Goal: Book appointment/travel/reservation

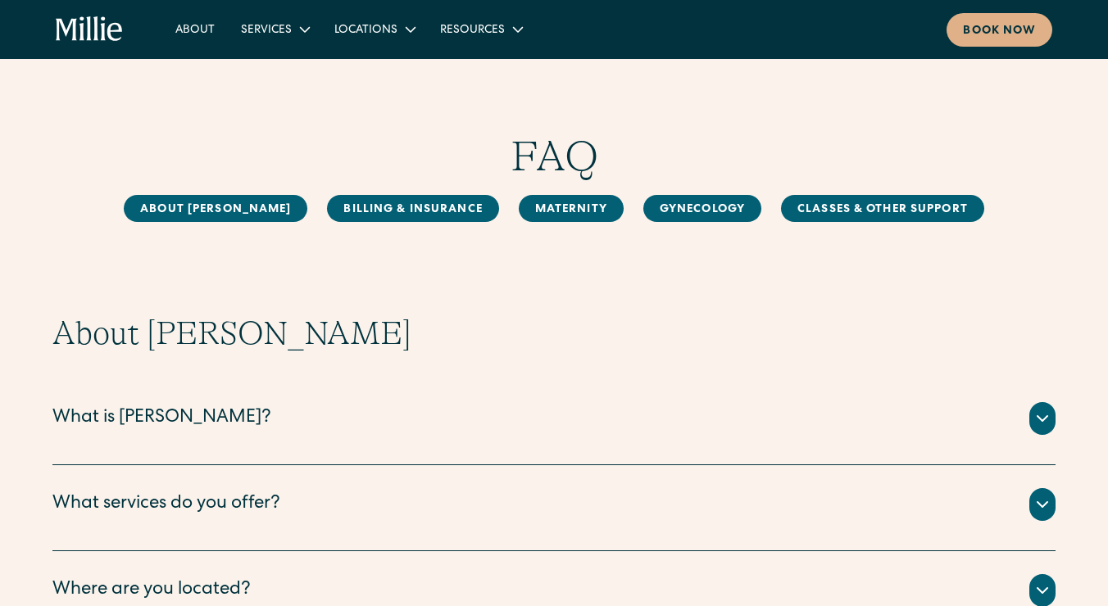
click at [242, 444] on div "What is Millie? Millie is a new kind of women’s health clinic that offers compl…" at bounding box center [553, 422] width 1003 height 86
click at [1027, 413] on div "What is Millie?" at bounding box center [553, 418] width 1003 height 33
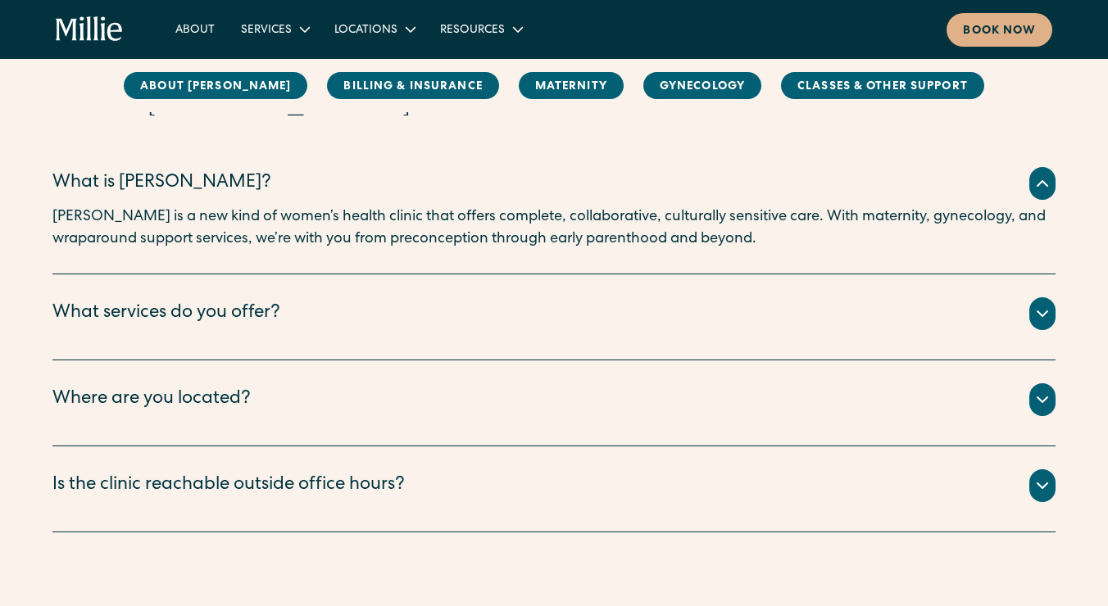
scroll to position [238, 0]
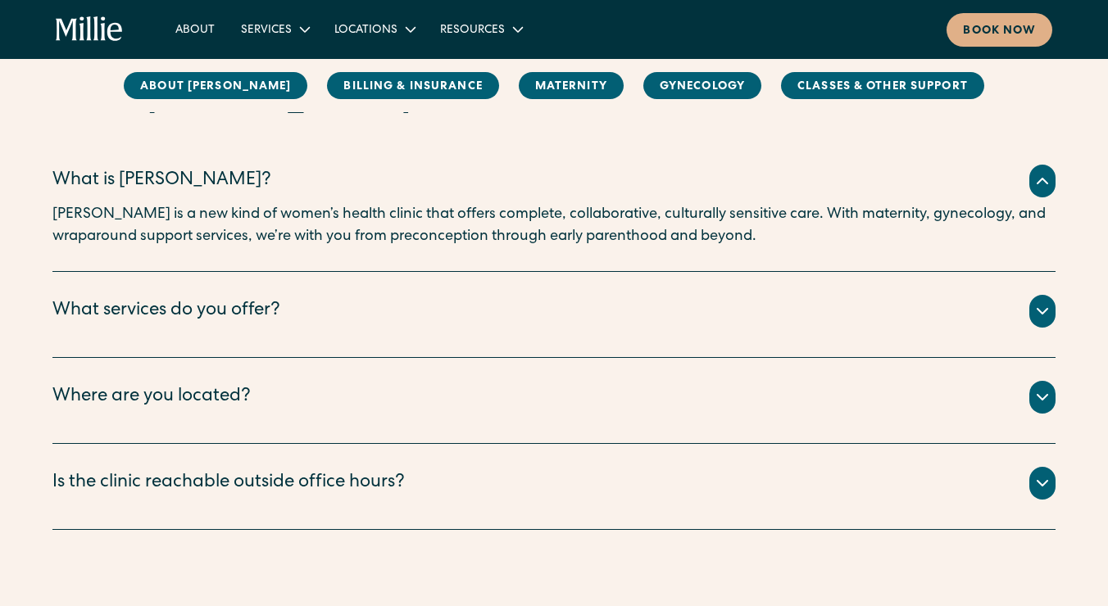
click at [1039, 315] on icon at bounding box center [1042, 311] width 20 height 20
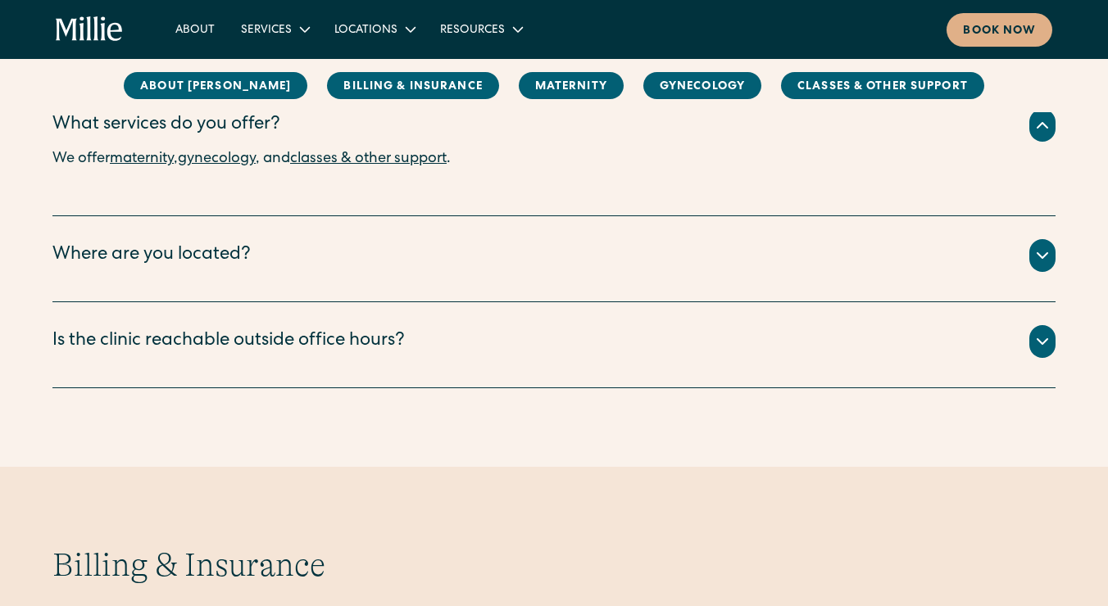
scroll to position [440, 0]
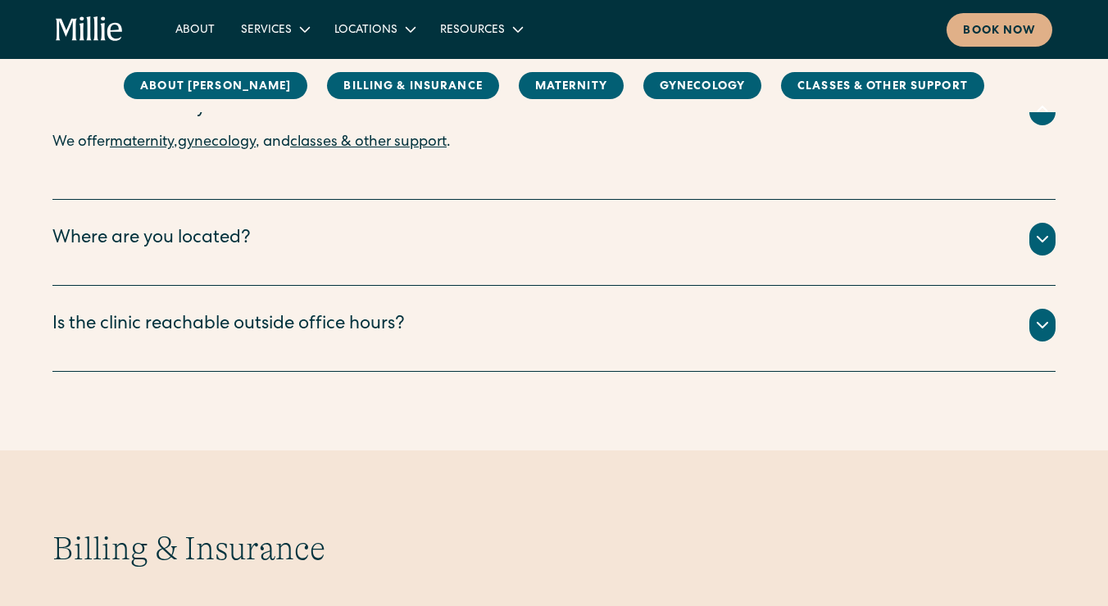
click at [1040, 233] on icon at bounding box center [1042, 239] width 20 height 20
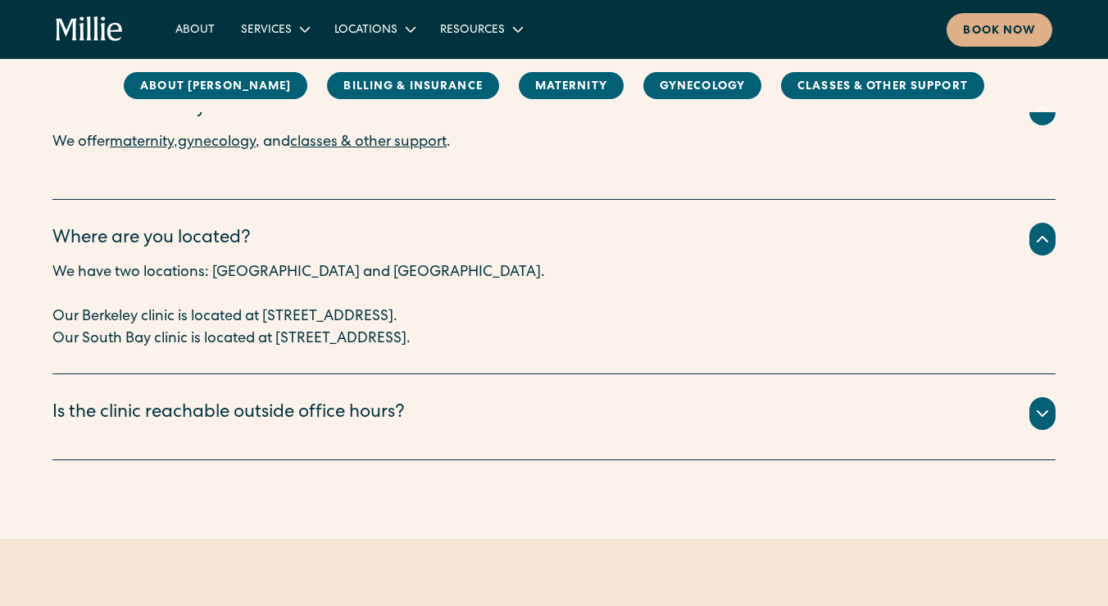
click at [1048, 410] on icon at bounding box center [1042, 414] width 20 height 20
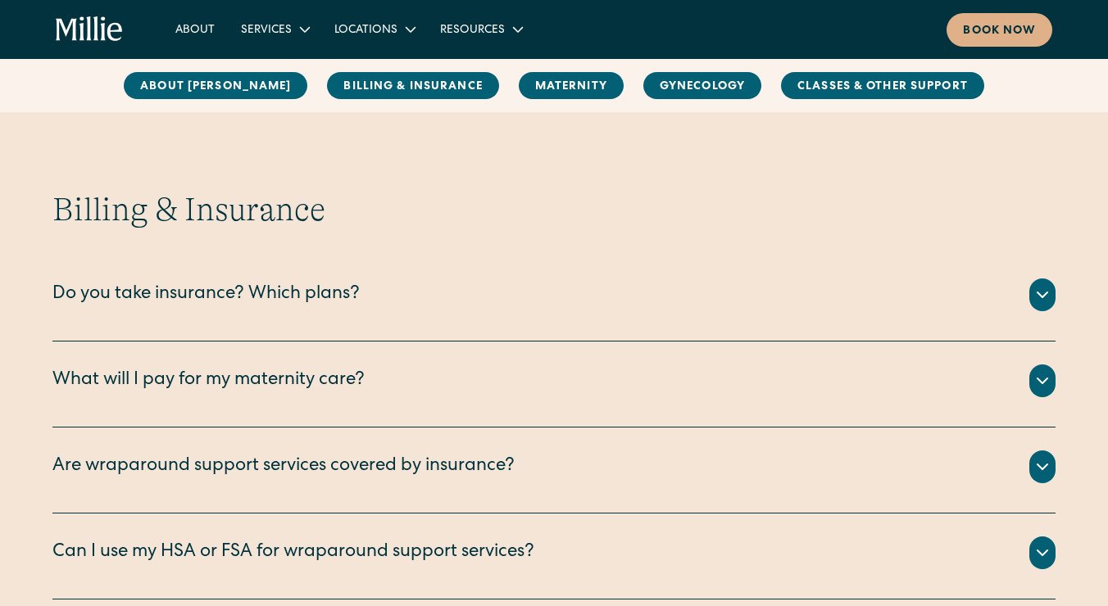
scroll to position [969, 0]
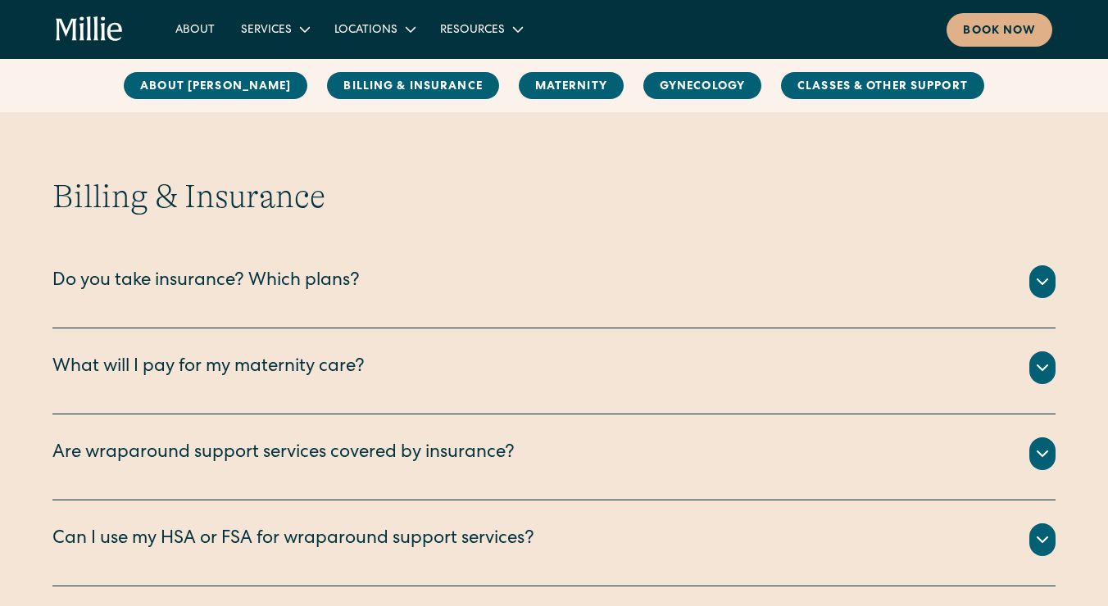
click at [980, 311] on div "Do you take insurance? Which plans? We are currently accepting PPO plans from t…" at bounding box center [553, 286] width 1003 height 86
click at [1045, 285] on icon at bounding box center [1042, 282] width 20 height 20
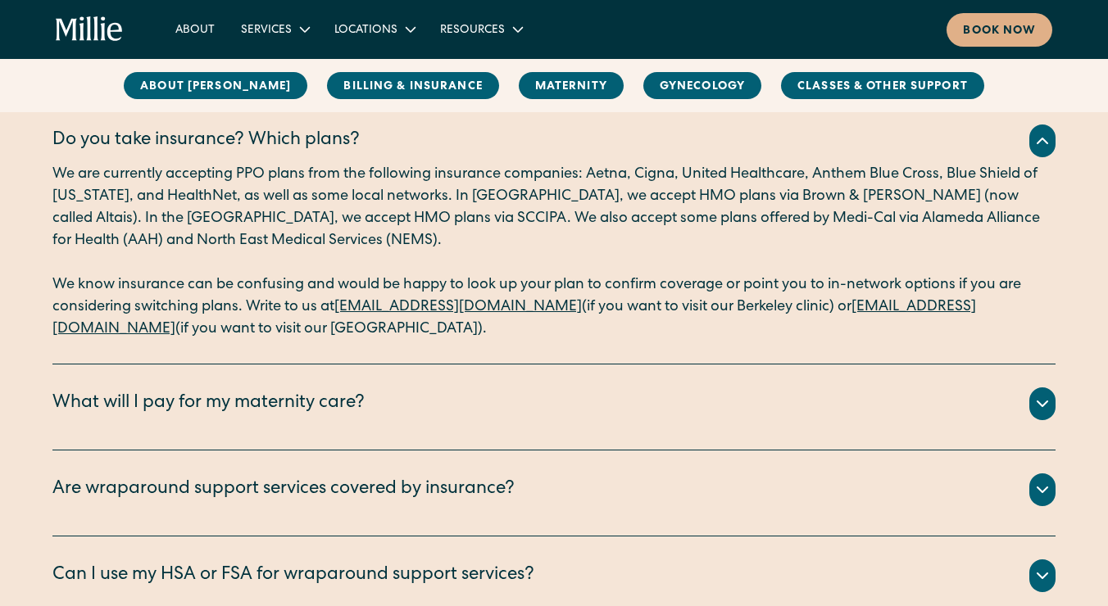
scroll to position [1115, 0]
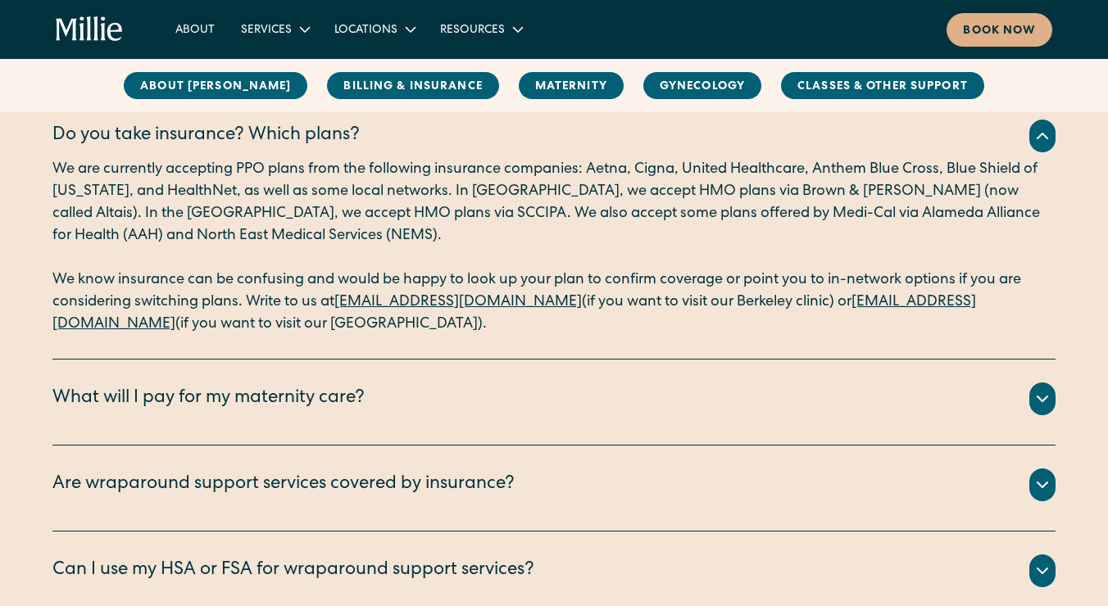
click at [619, 409] on div "What will I pay for my maternity care?" at bounding box center [553, 399] width 1003 height 33
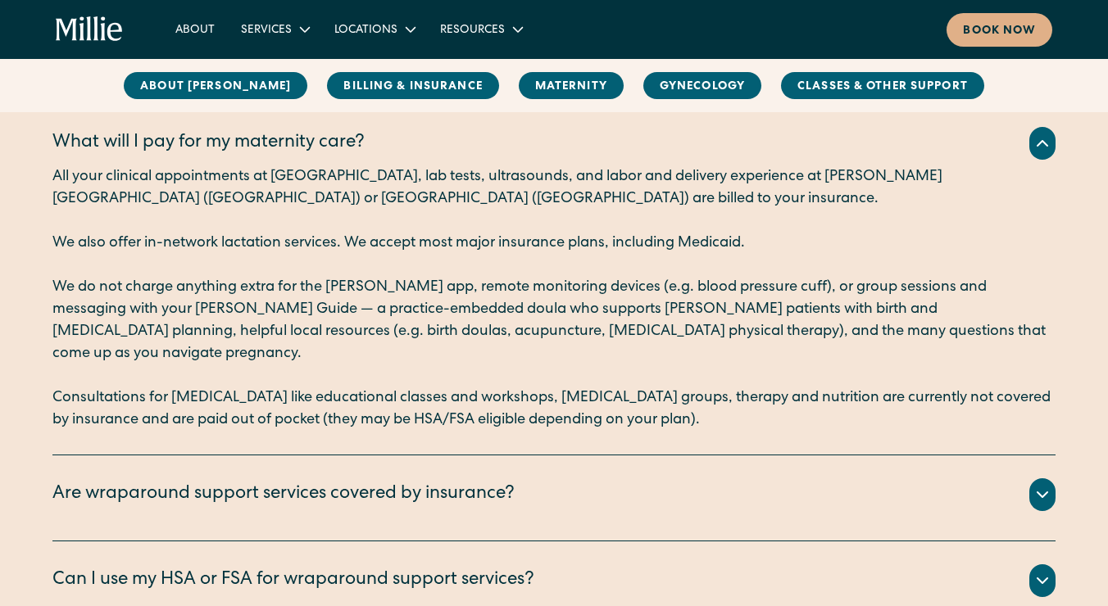
scroll to position [1372, 0]
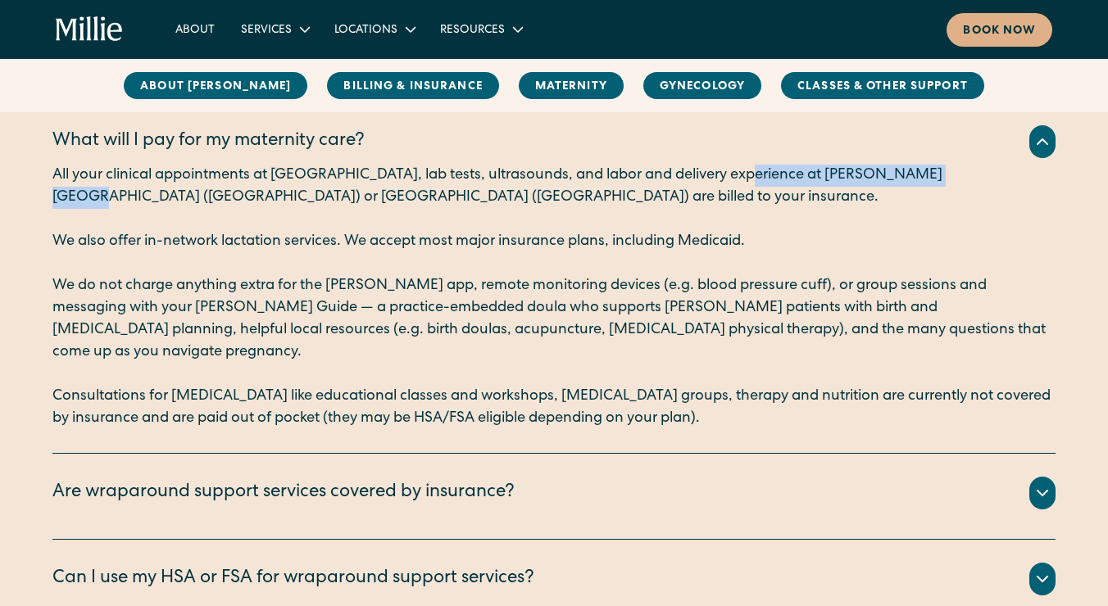
drag, startPoint x: 728, startPoint y: 172, endPoint x: 923, endPoint y: 165, distance: 195.9
click at [923, 165] on p "All your clinical appointments at Millie, lab tests, ultrasounds, and labor and…" at bounding box center [553, 187] width 1003 height 44
copy p "Alta Bates Hospital (Berkeley)"
click at [430, 392] on p "Consultations for supportive care like educational classes and workshops, postp…" at bounding box center [553, 408] width 1003 height 44
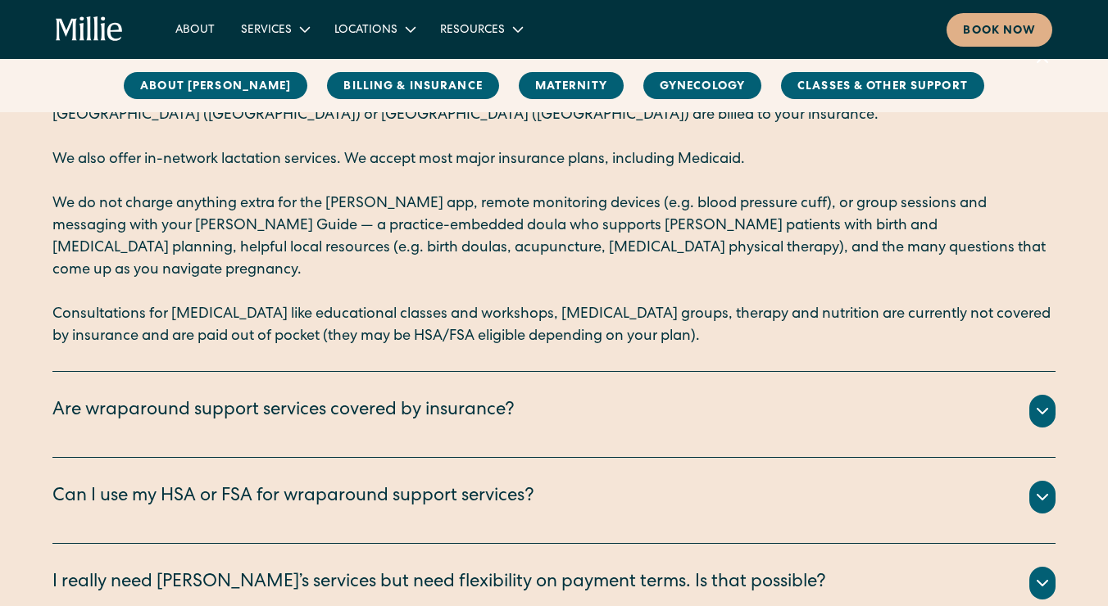
scroll to position [1456, 0]
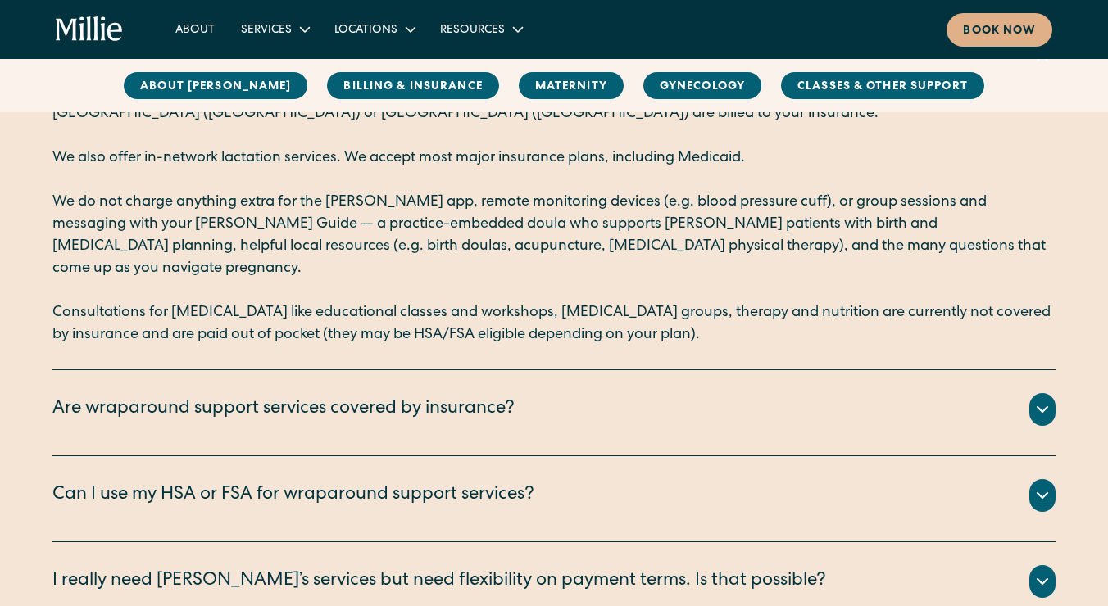
click at [436, 397] on div "Are wraparound support services covered by insurance?" at bounding box center [283, 410] width 462 height 27
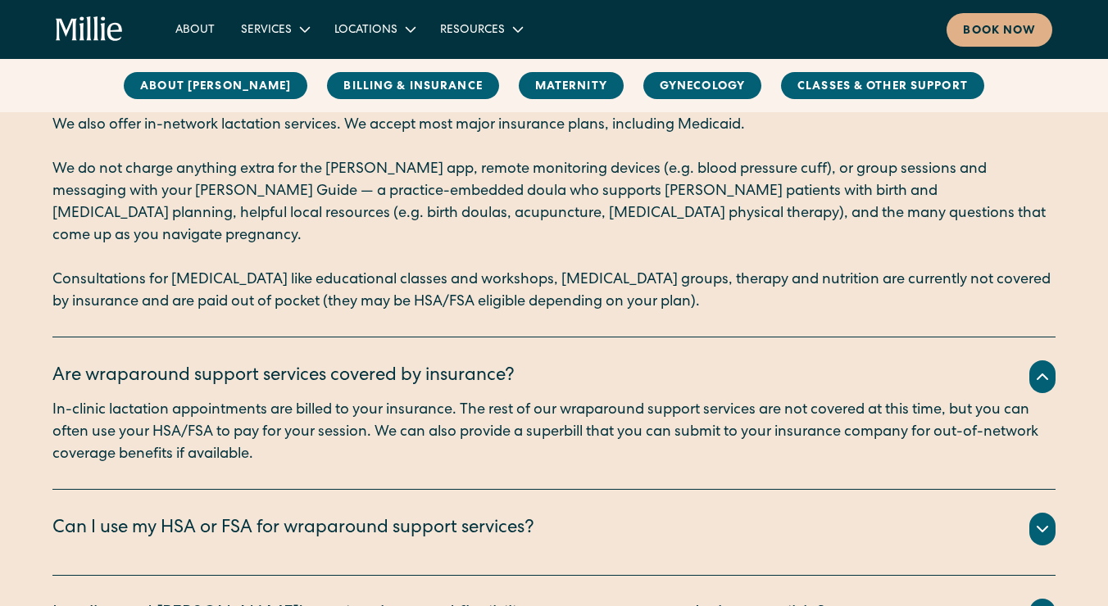
scroll to position [1495, 0]
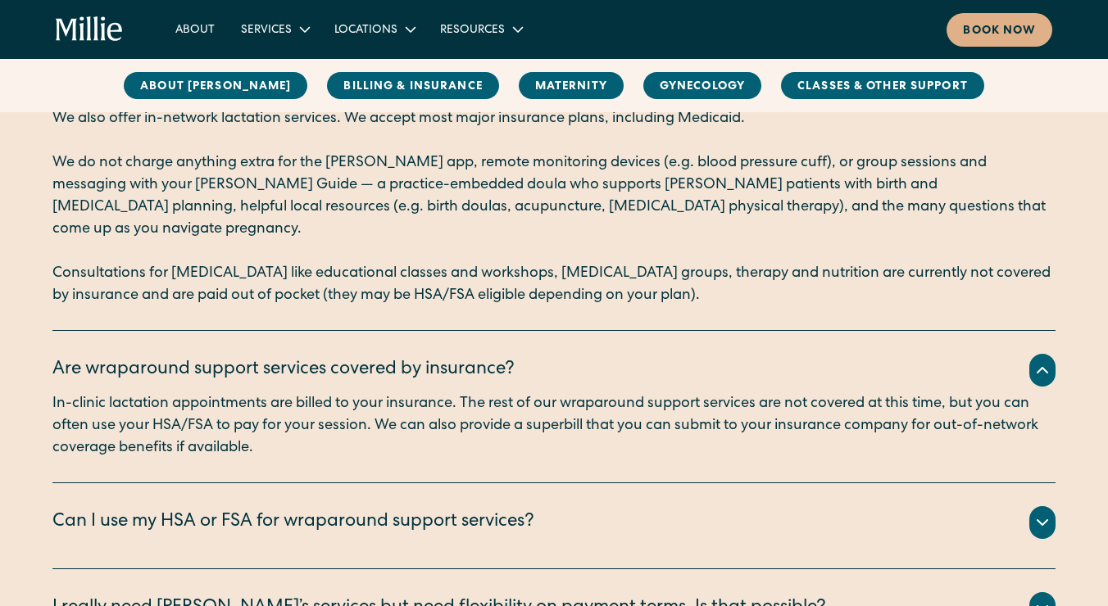
click at [436, 393] on p "In-clinic lactation appointments are billed to your insurance. The rest of our …" at bounding box center [553, 426] width 1003 height 66
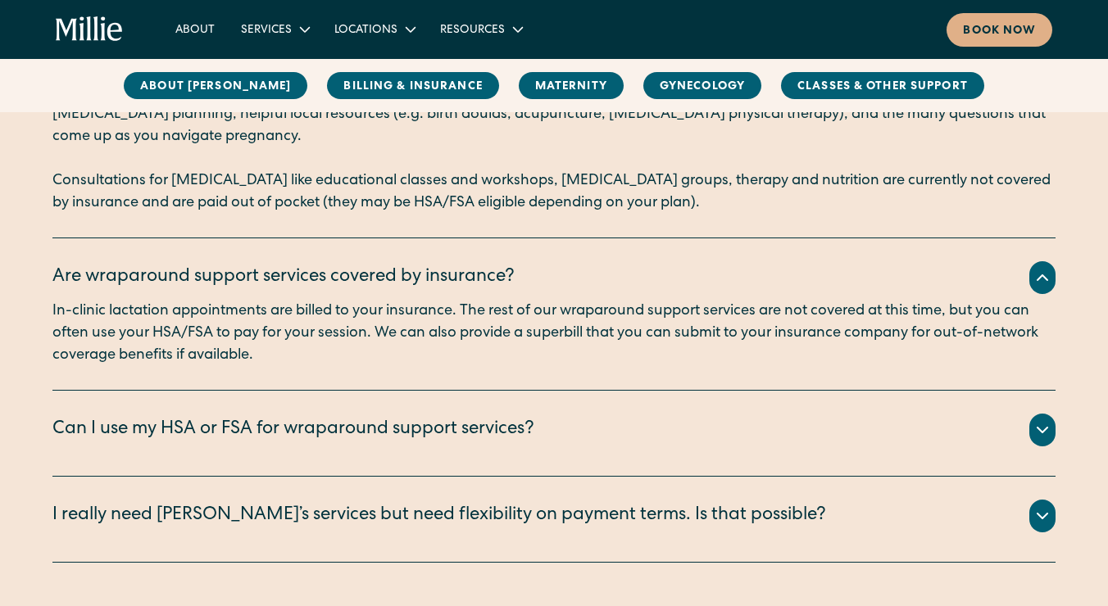
scroll to position [1589, 0]
click at [781, 85] on link "Classes & Other Support" at bounding box center [882, 85] width 203 height 27
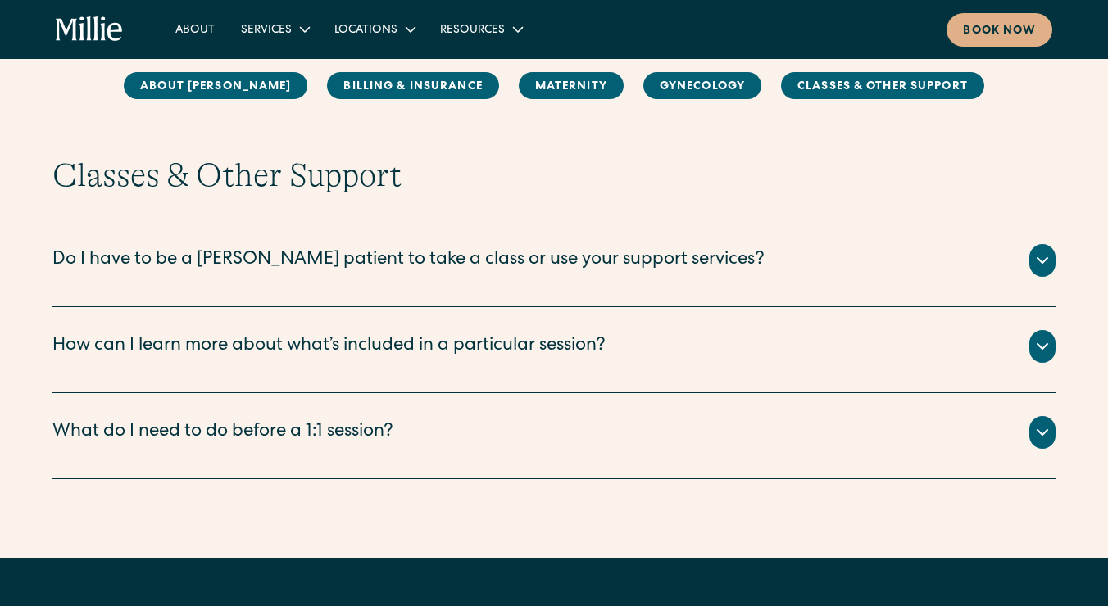
scroll to position [3633, 0]
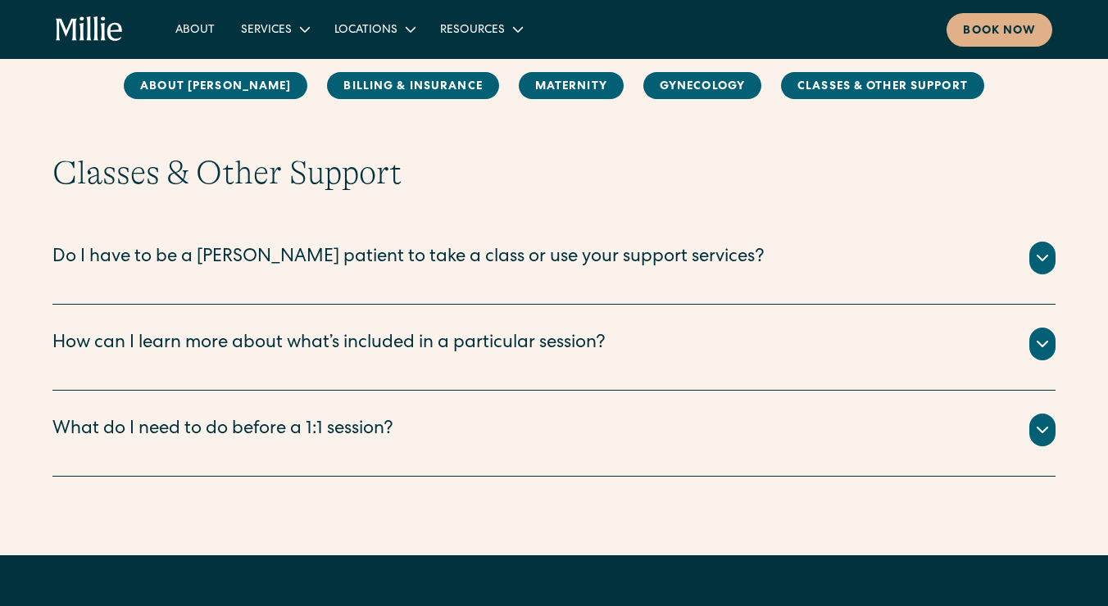
click at [369, 245] on div "Do I have to be a Millie patient to take a class or use your support services?" at bounding box center [408, 258] width 712 height 27
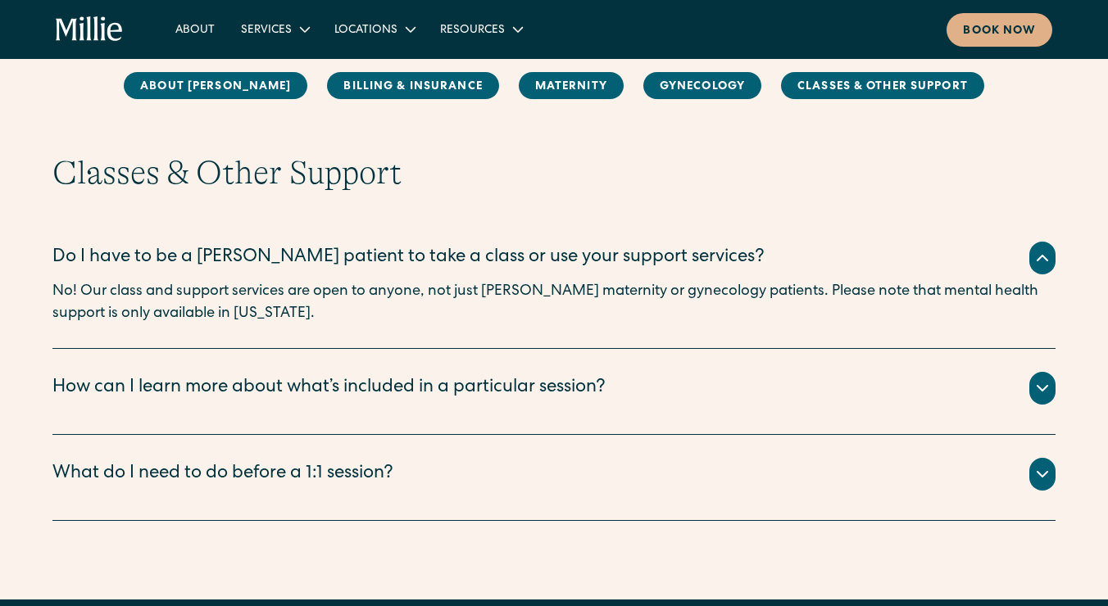
click at [360, 372] on div "How can I learn more about what’s included in a particular session?" at bounding box center [553, 388] width 1003 height 33
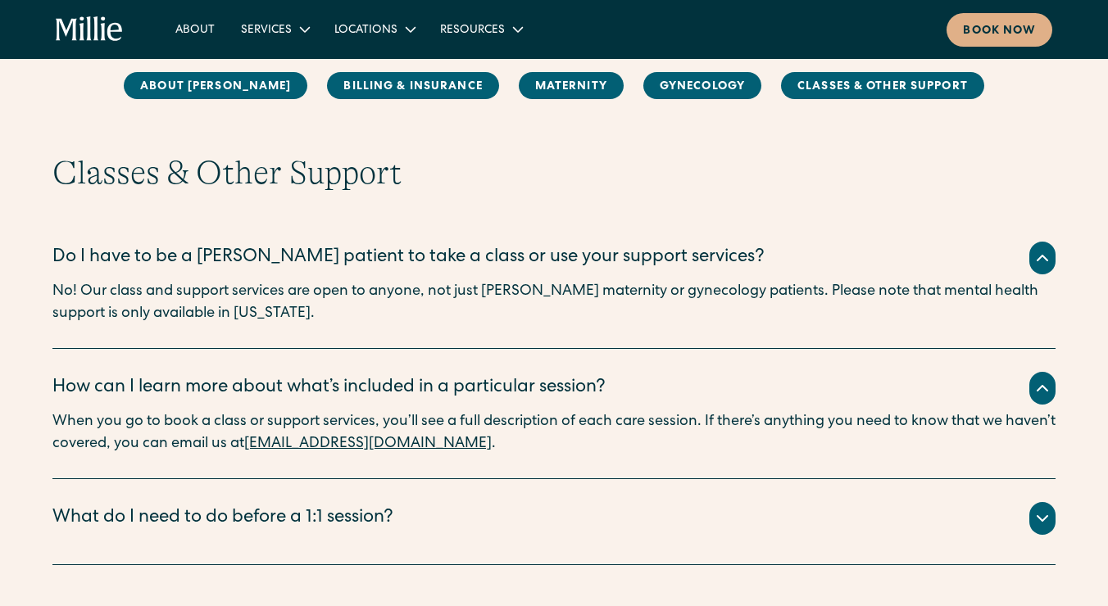
click at [344, 505] on div "What do I need to do before a 1:1 session?" at bounding box center [222, 518] width 341 height 27
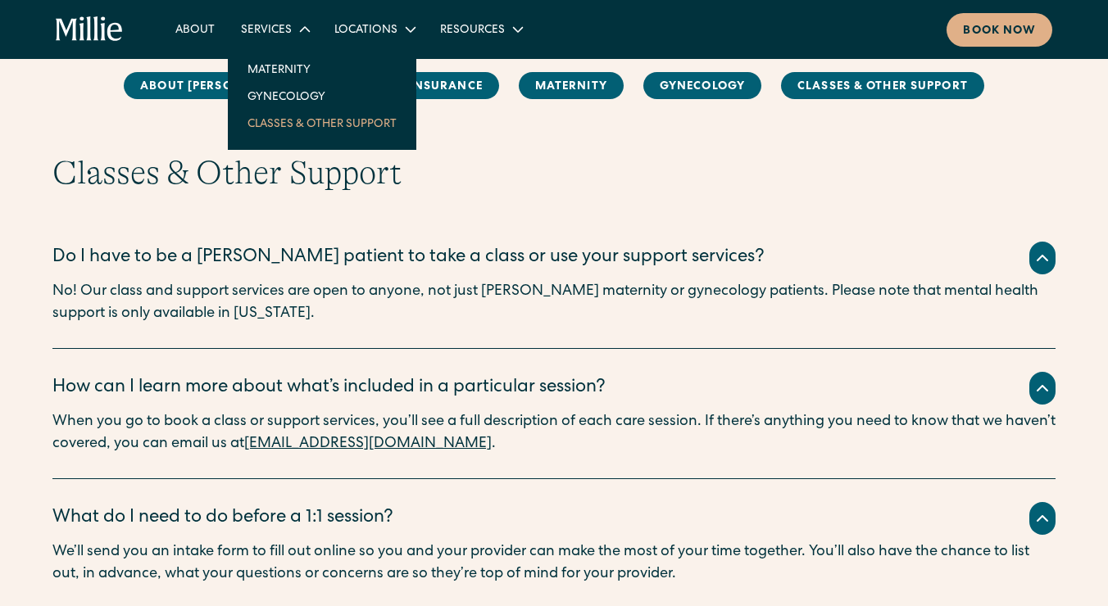
click at [283, 129] on link "Classes & Other Support" at bounding box center [321, 123] width 175 height 27
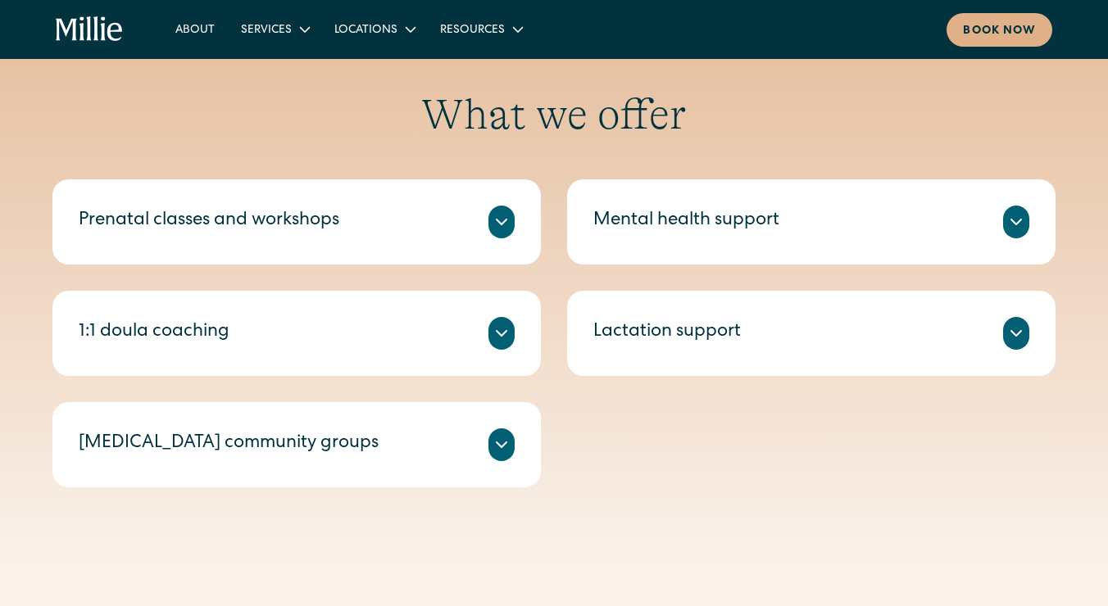
scroll to position [544, 0]
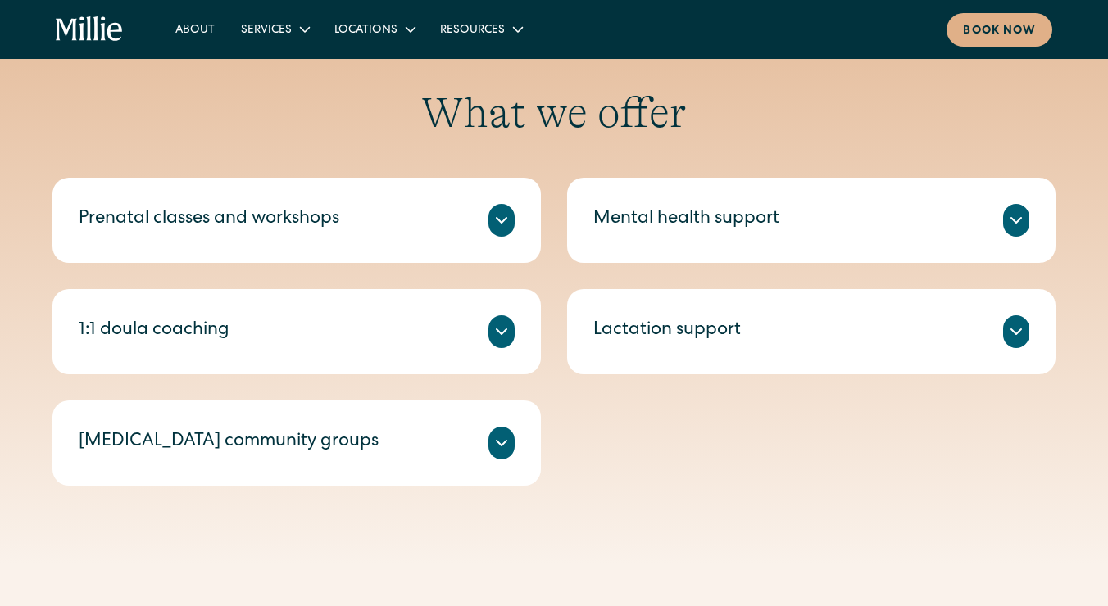
click at [496, 204] on div "Prenatal classes and workshops" at bounding box center [297, 220] width 436 height 33
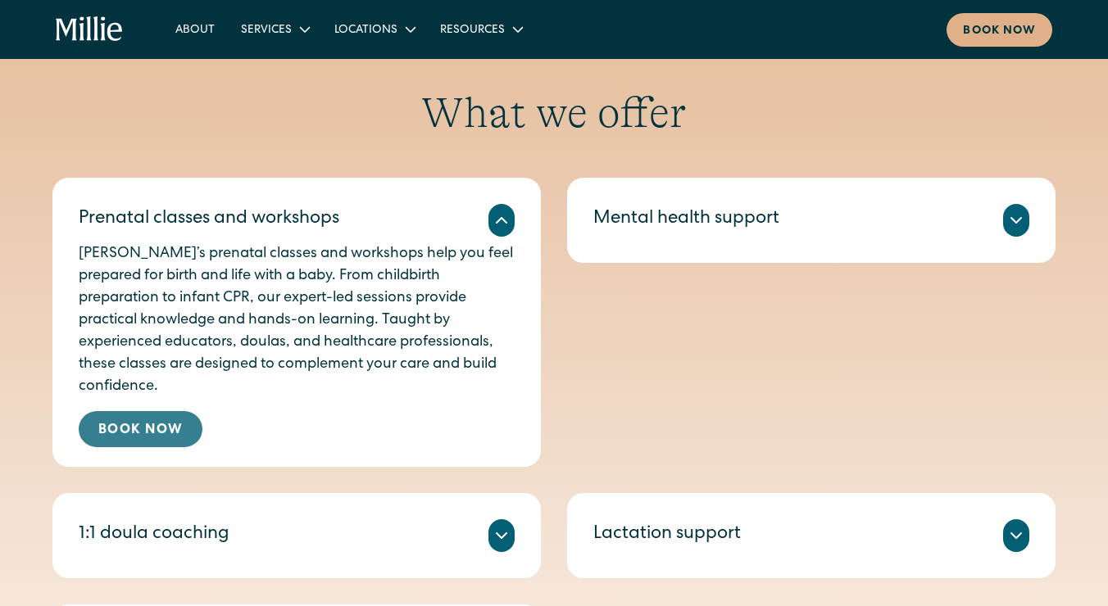
click at [170, 415] on link "Book Now" at bounding box center [141, 429] width 124 height 36
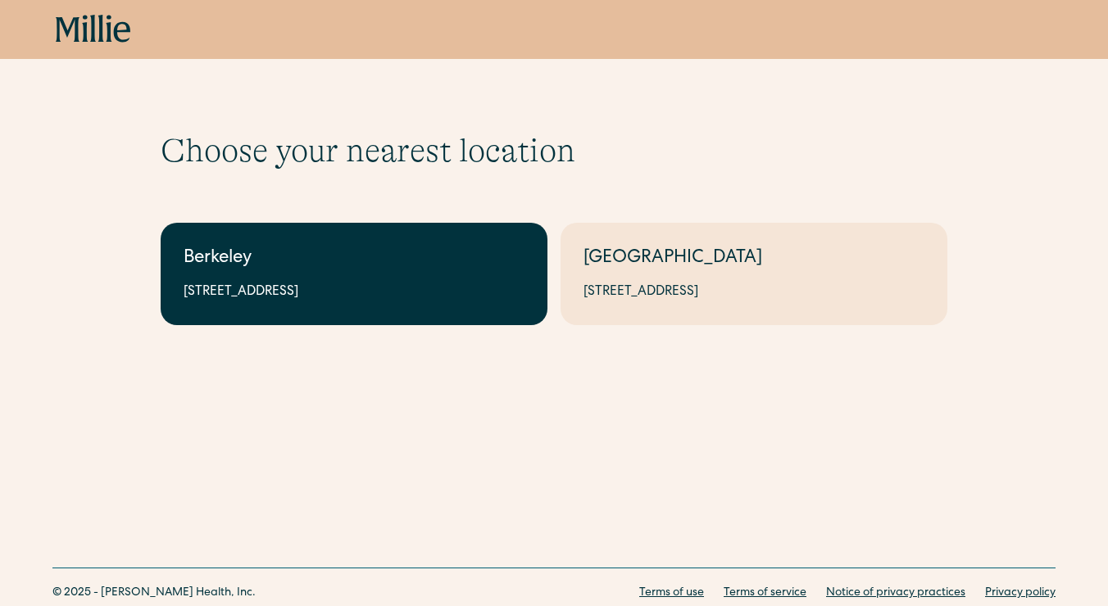
click at [431, 288] on div "2999 Regent St, Suite 524, Berkeley, CA 94705" at bounding box center [354, 293] width 341 height 20
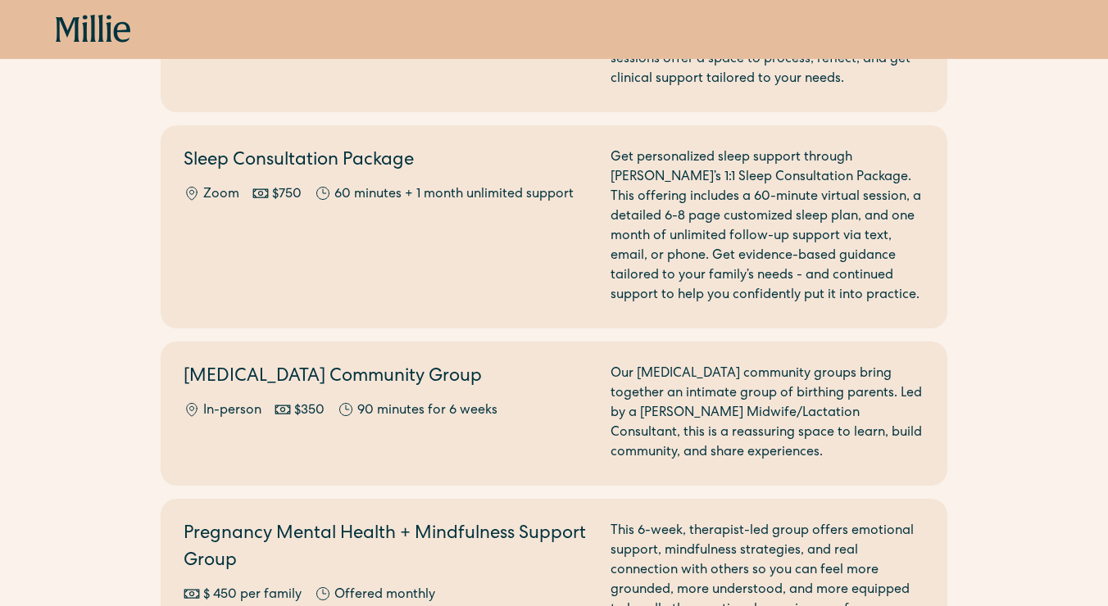
scroll to position [1795, 0]
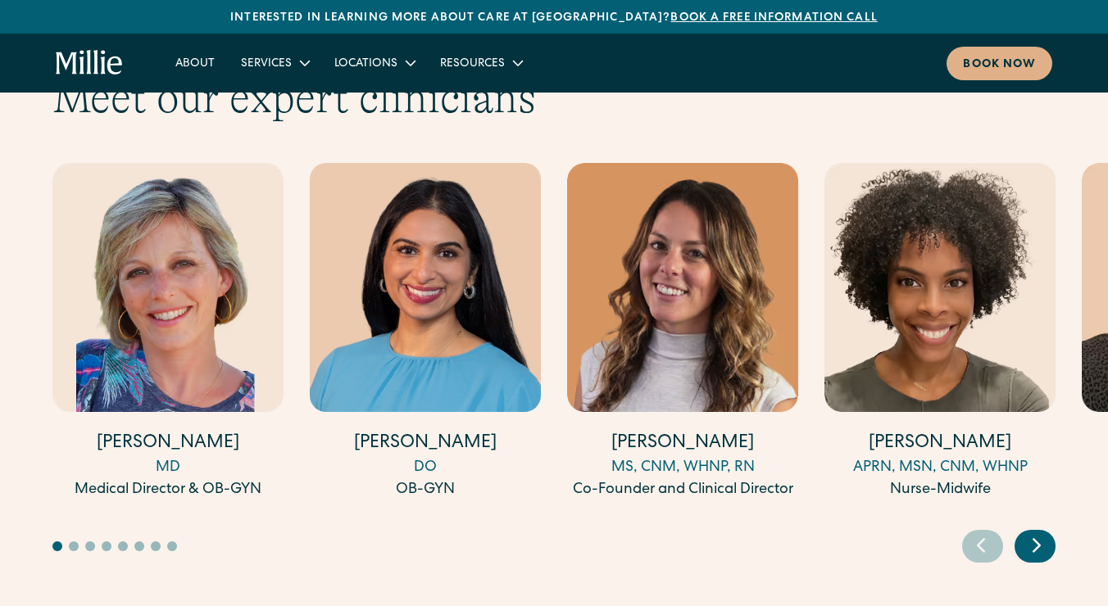
scroll to position [4462, 0]
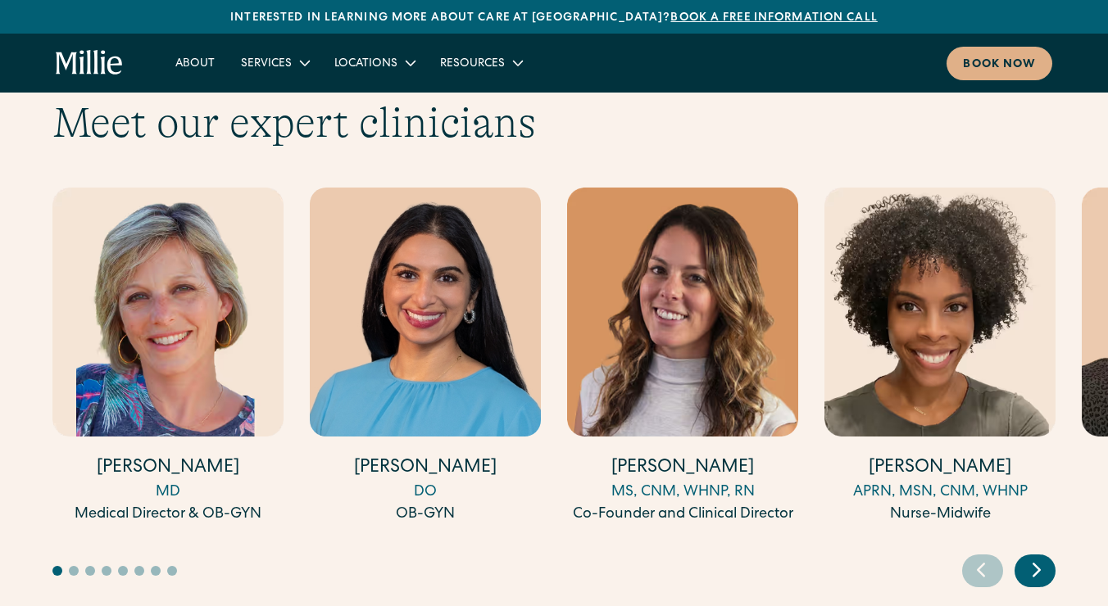
click at [1037, 557] on icon "Next slide" at bounding box center [1036, 569] width 25 height 25
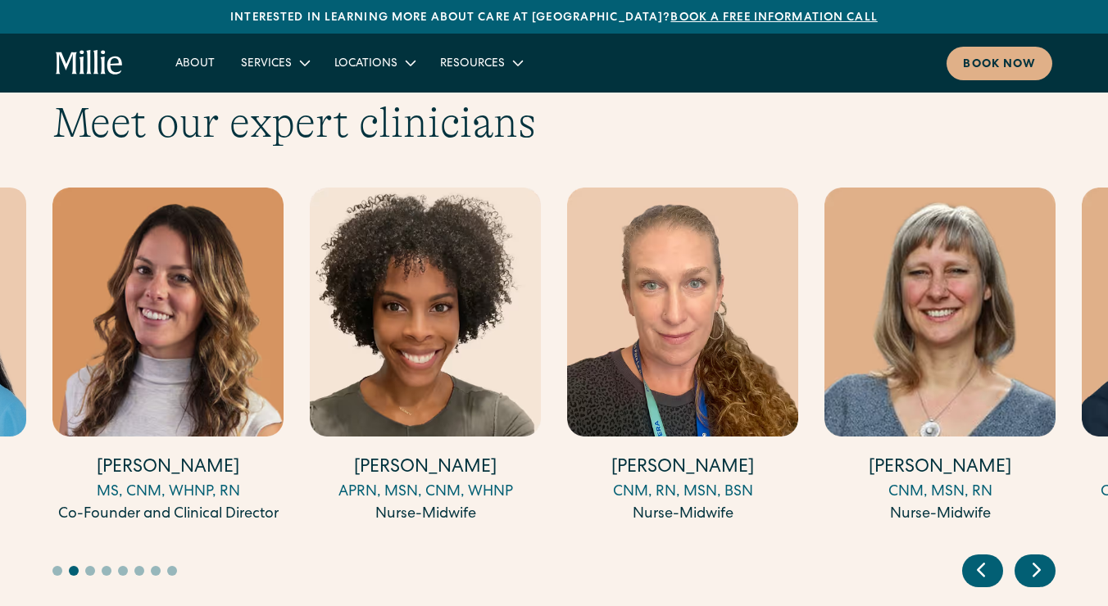
click at [1041, 557] on icon "Next slide" at bounding box center [1036, 569] width 25 height 25
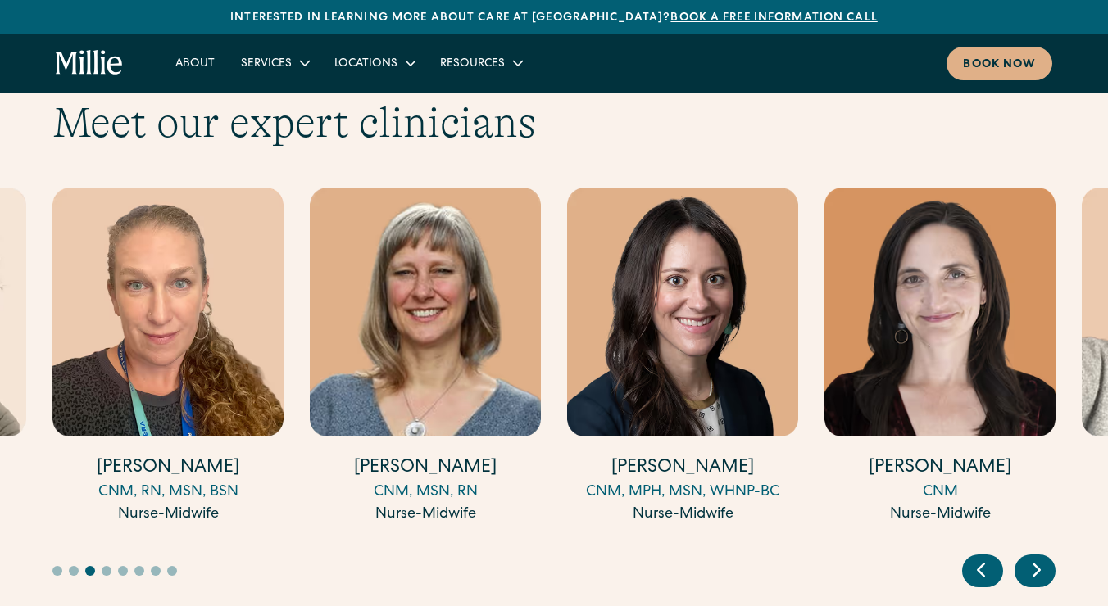
click at [460, 482] on div "CNM, MSN, RN" at bounding box center [425, 493] width 231 height 22
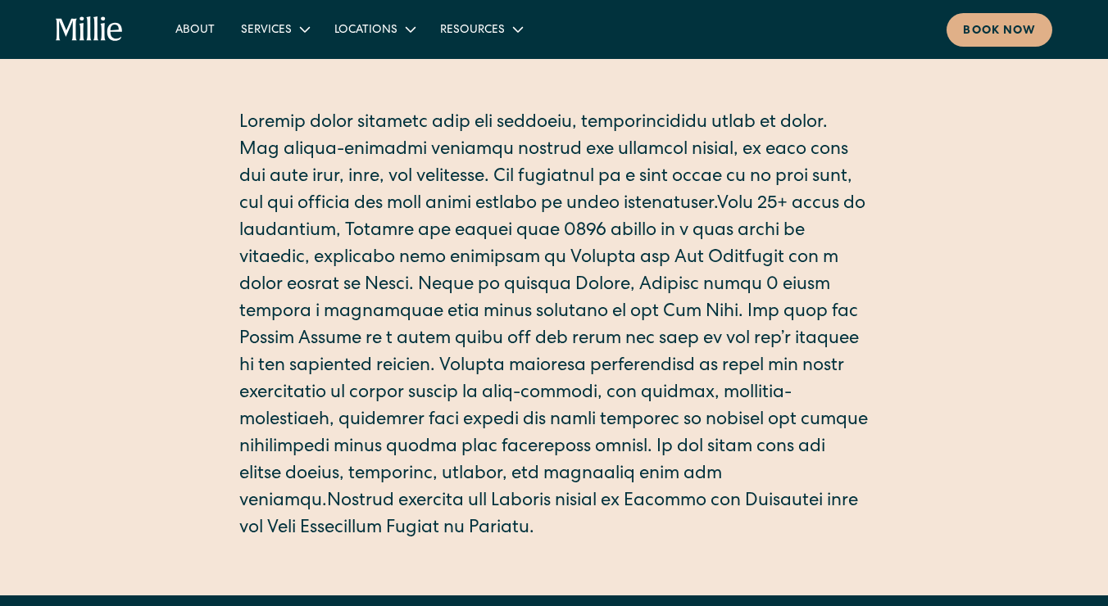
scroll to position [374, 0]
